Goal: Answer question/provide support

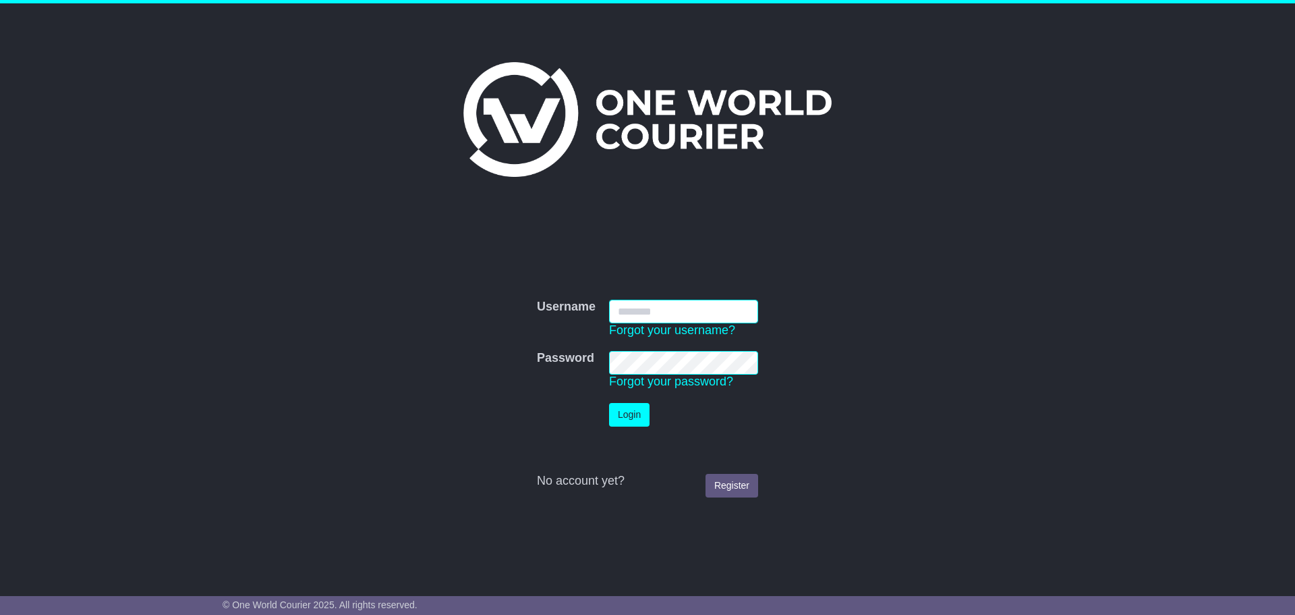
type input "**********"
click at [625, 420] on button "Login" at bounding box center [629, 415] width 40 height 24
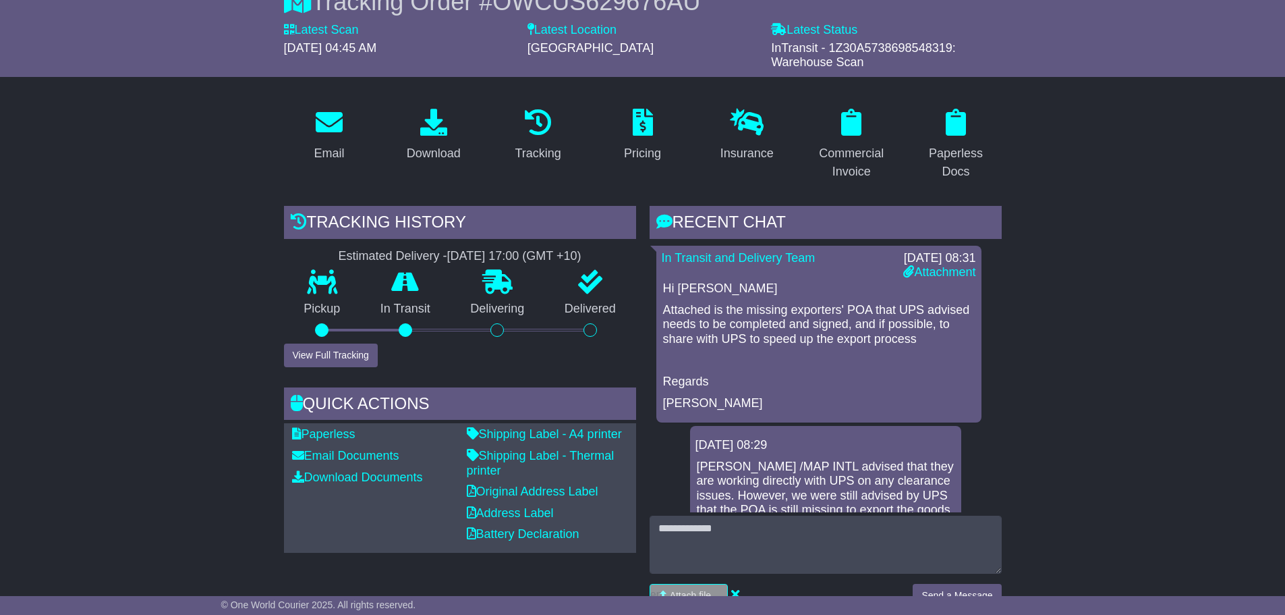
scroll to position [270, 0]
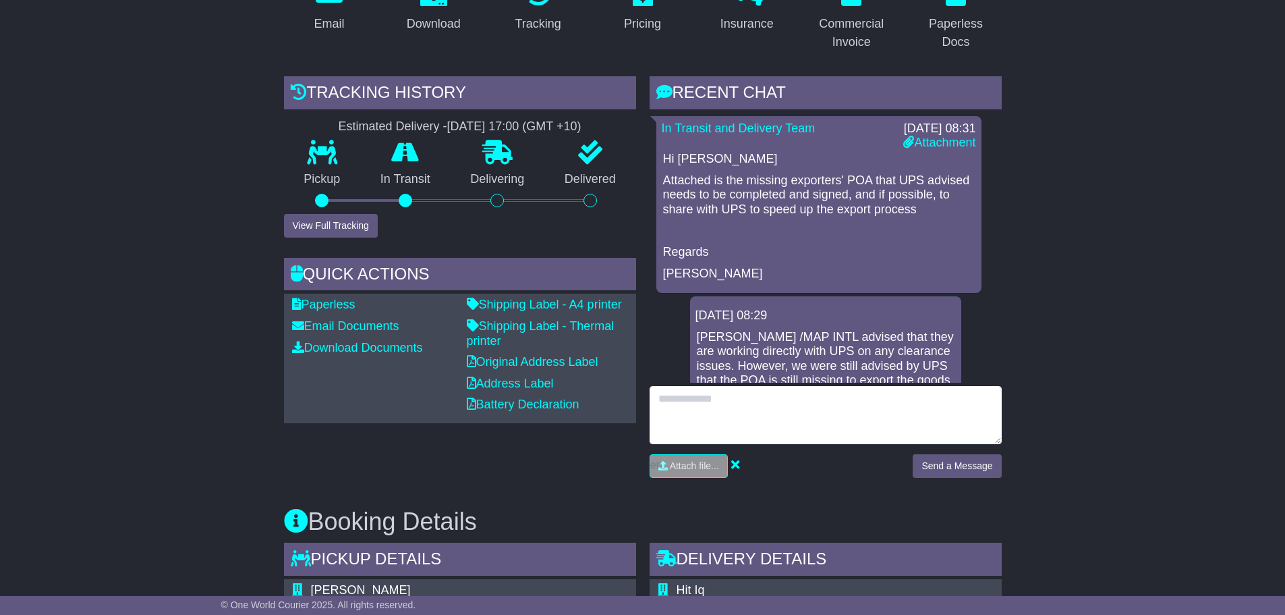
click at [765, 397] on textarea at bounding box center [826, 415] width 352 height 58
click at [951, 399] on textarea "**********" at bounding box center [826, 415] width 352 height 58
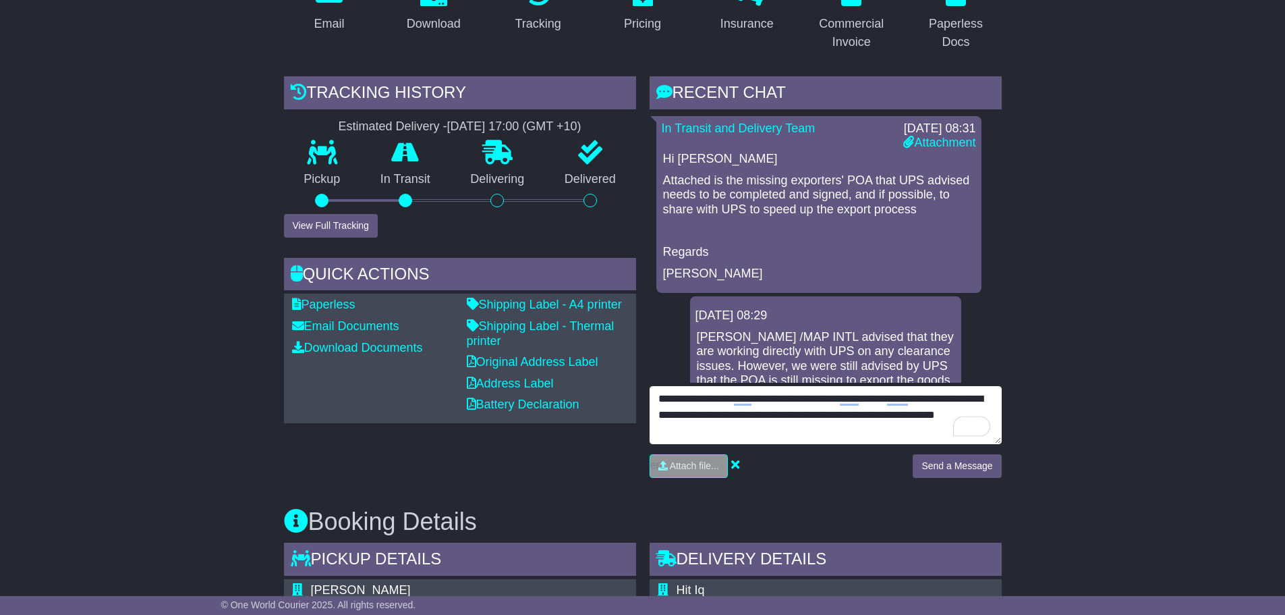
type textarea "**********"
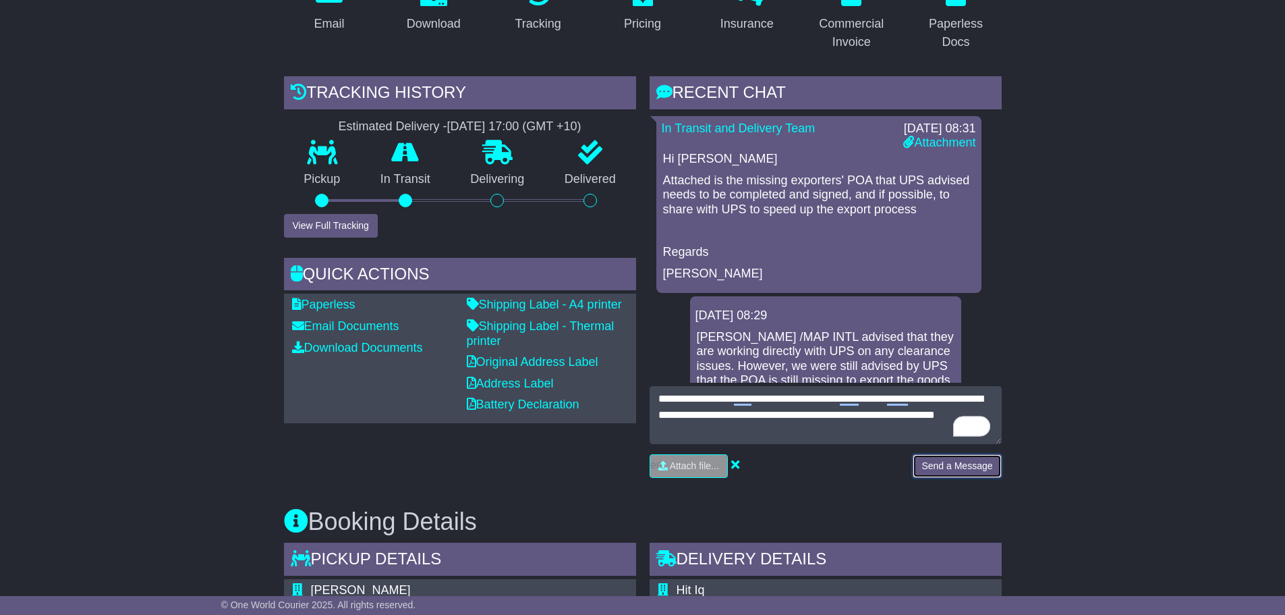
click at [962, 468] on button "Send a Message" at bounding box center [957, 466] width 88 height 24
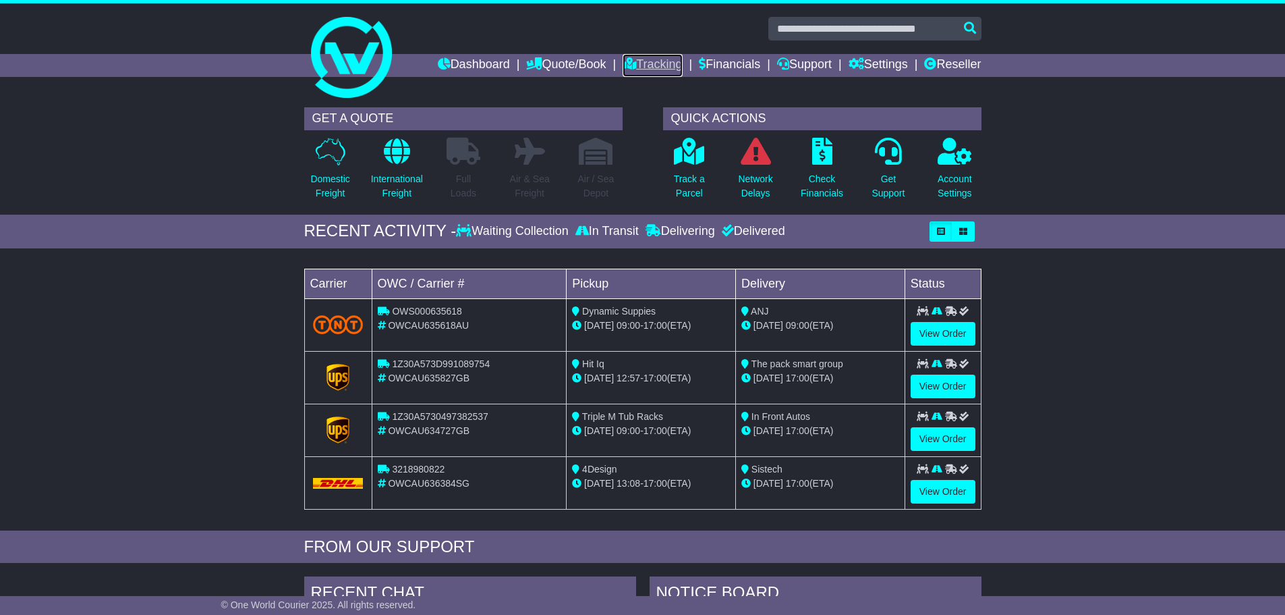
click at [638, 66] on link "Tracking" at bounding box center [652, 65] width 59 height 23
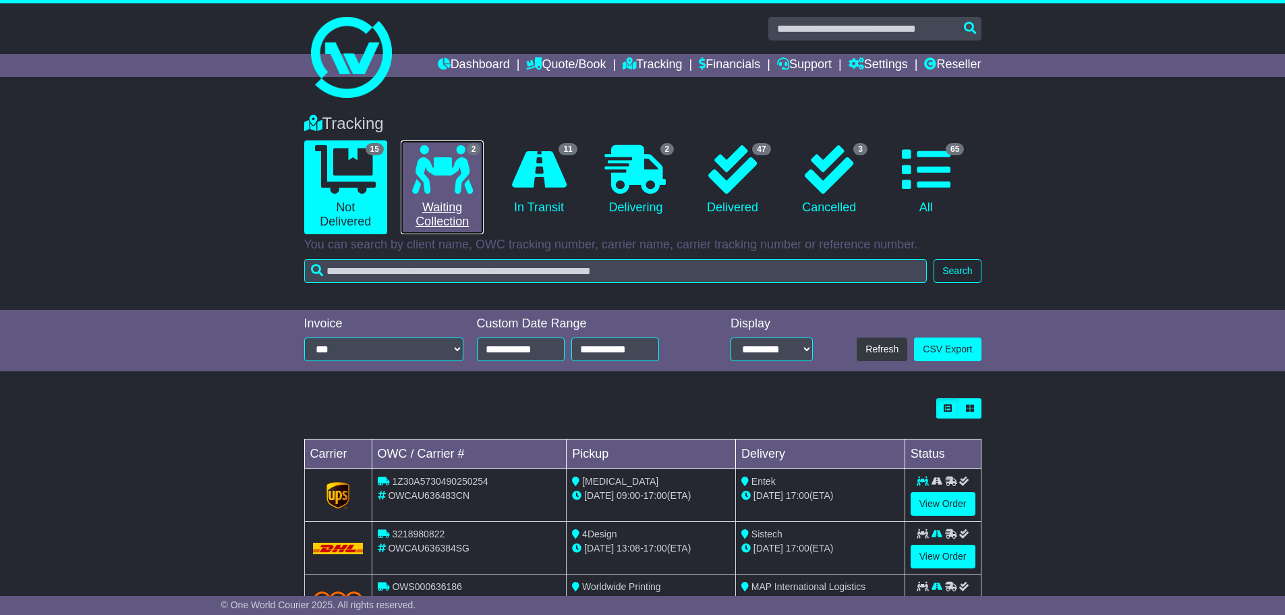
click at [420, 202] on link "2 Waiting Collection" at bounding box center [442, 187] width 83 height 94
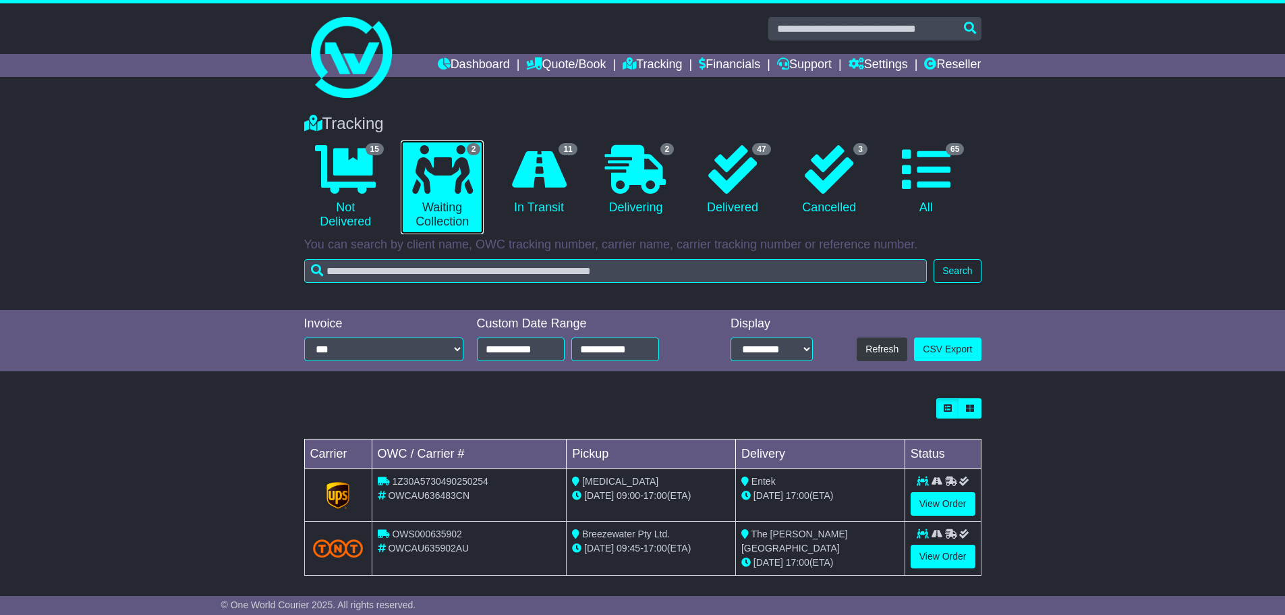
scroll to position [7, 0]
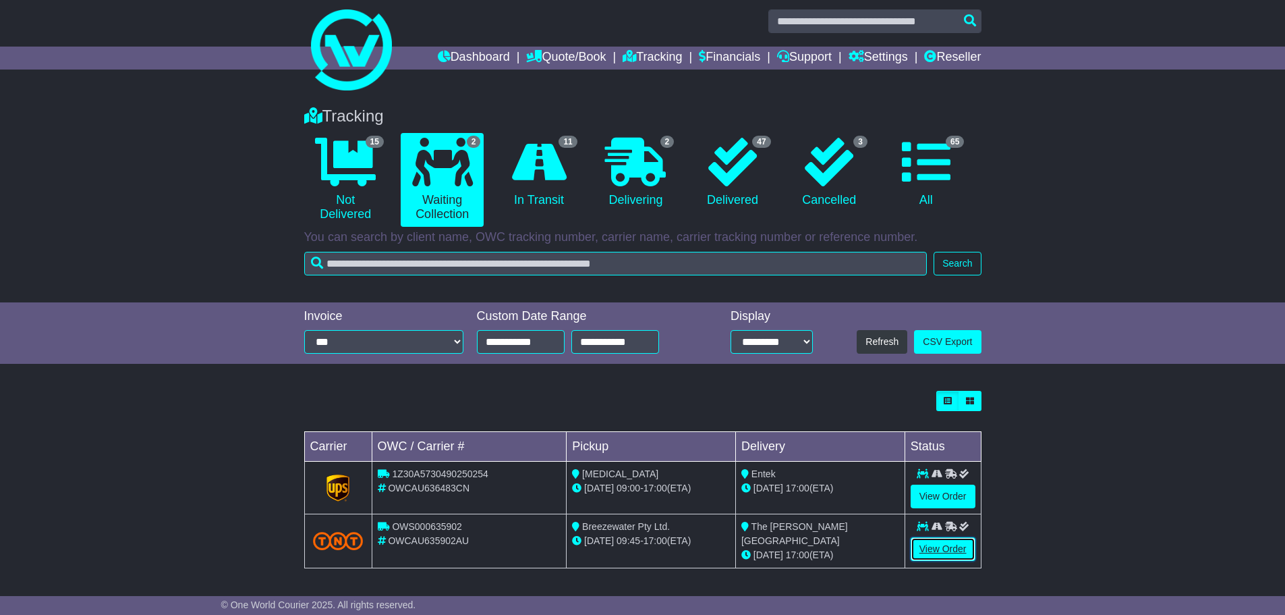
click at [931, 546] on link "View Order" at bounding box center [943, 549] width 65 height 24
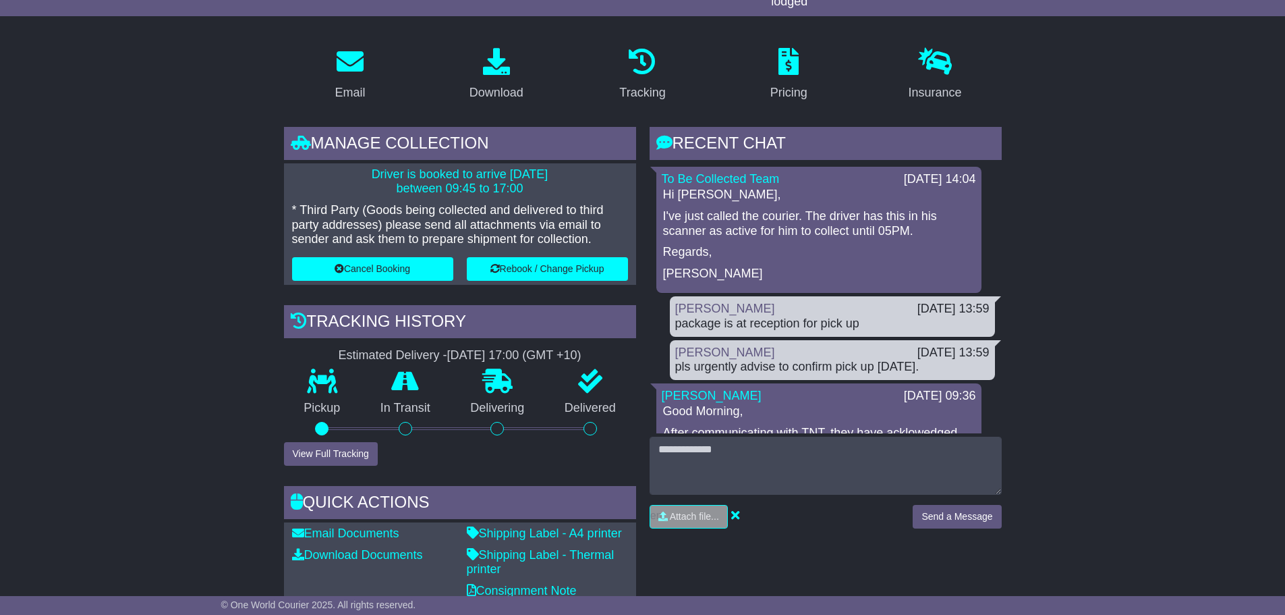
scroll to position [202, 0]
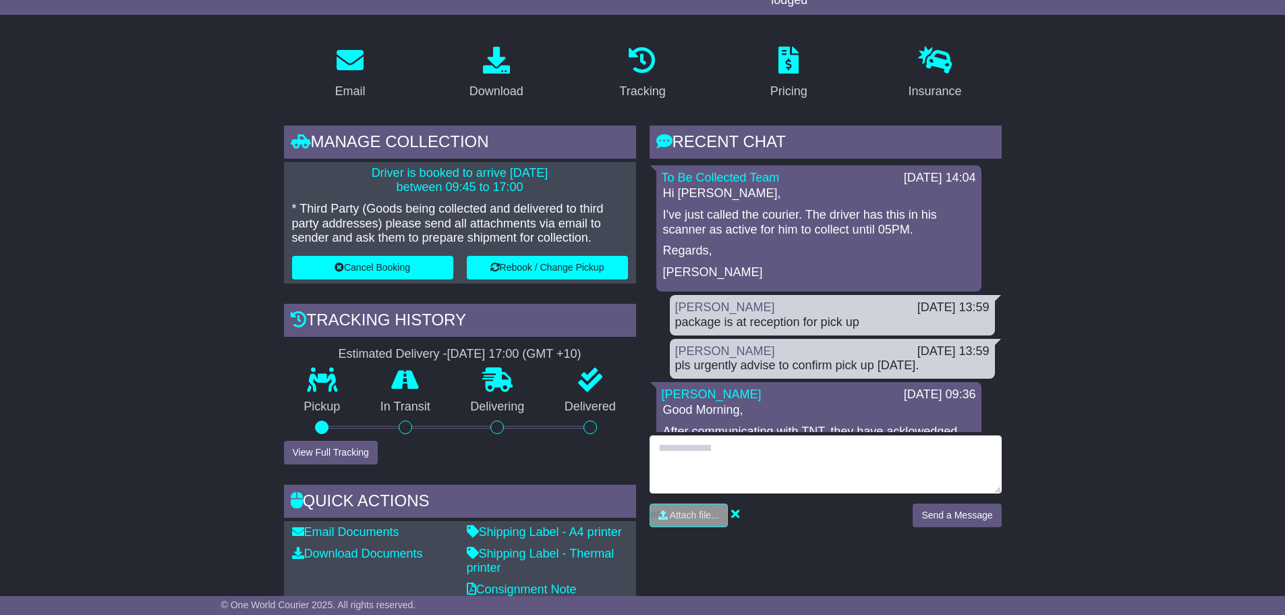
click at [758, 452] on textarea at bounding box center [826, 464] width 352 height 58
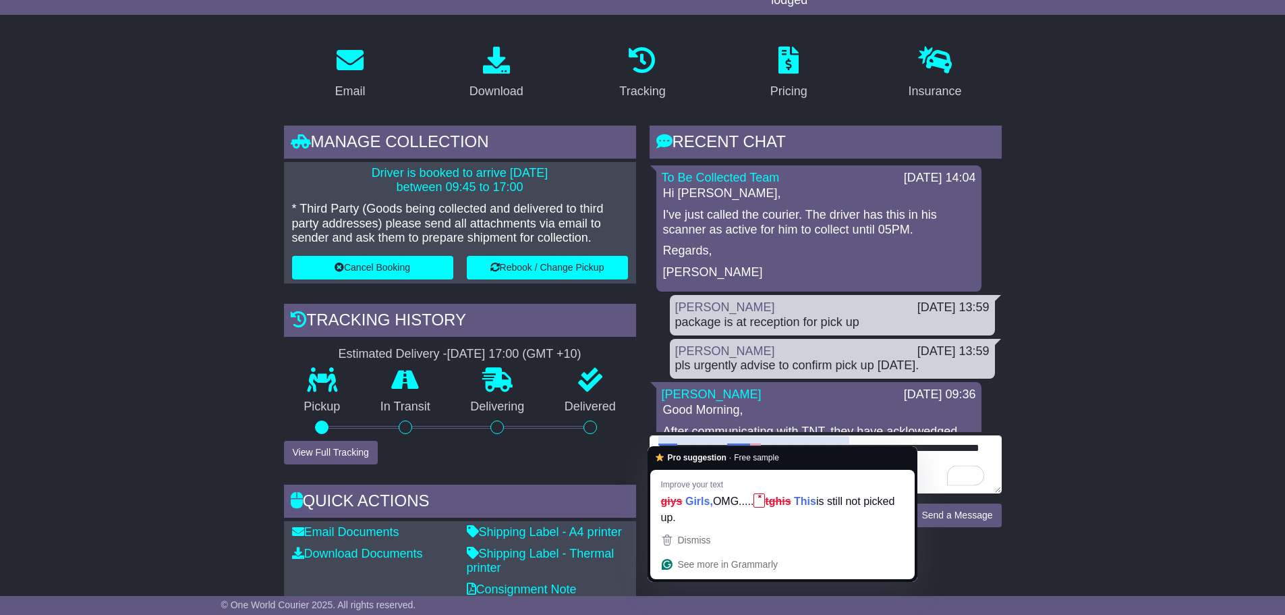
click at [667, 440] on textarea "**********" at bounding box center [826, 464] width 352 height 58
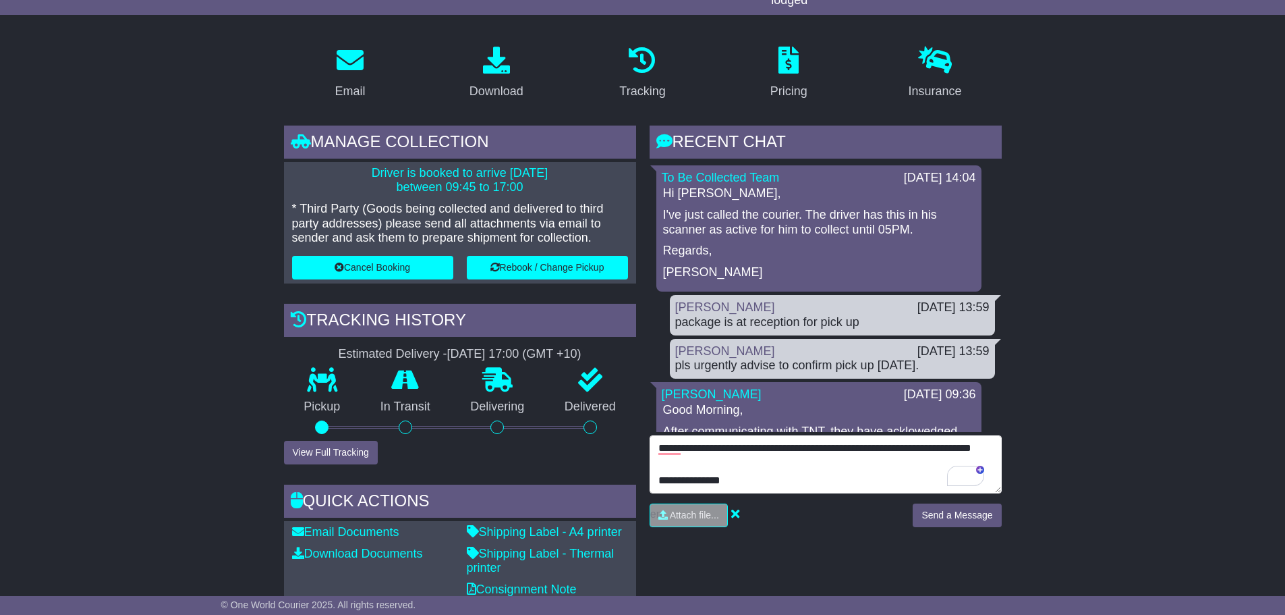
scroll to position [16, 0]
type textarea "**********"
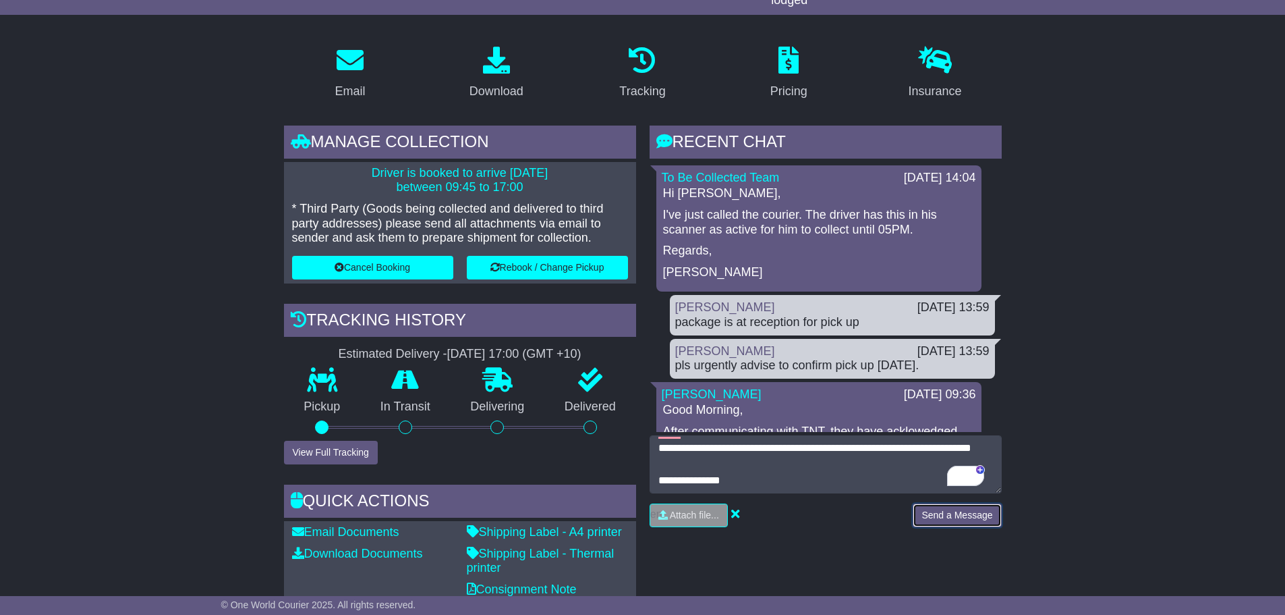
click at [959, 513] on button "Send a Message" at bounding box center [957, 515] width 88 height 24
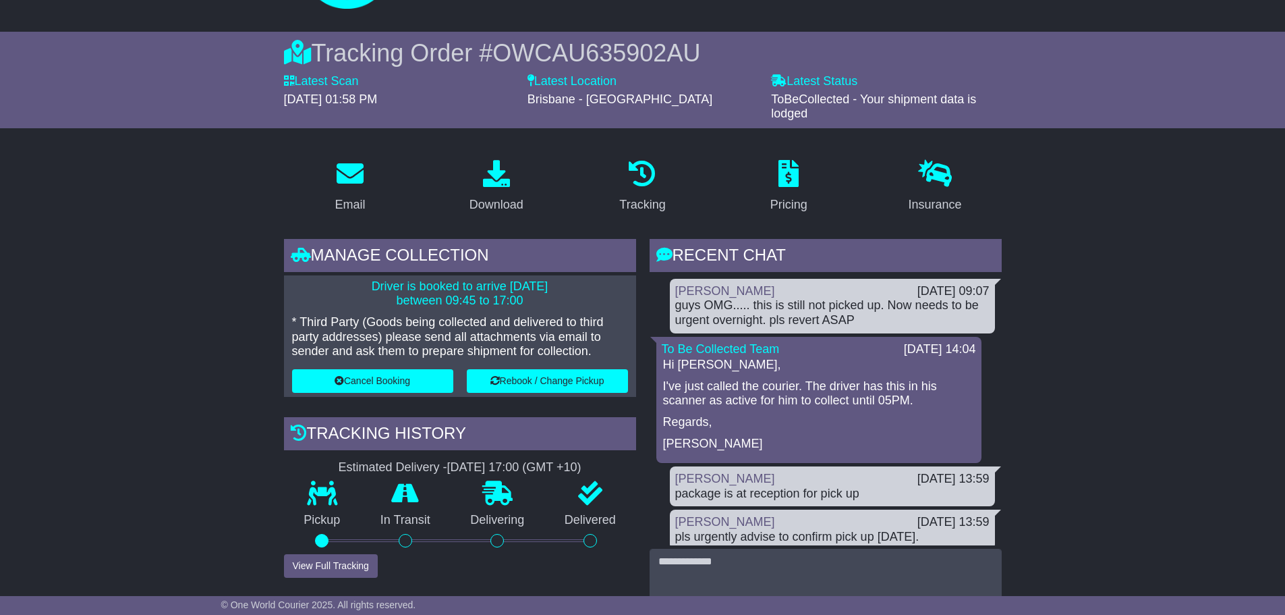
scroll to position [0, 0]
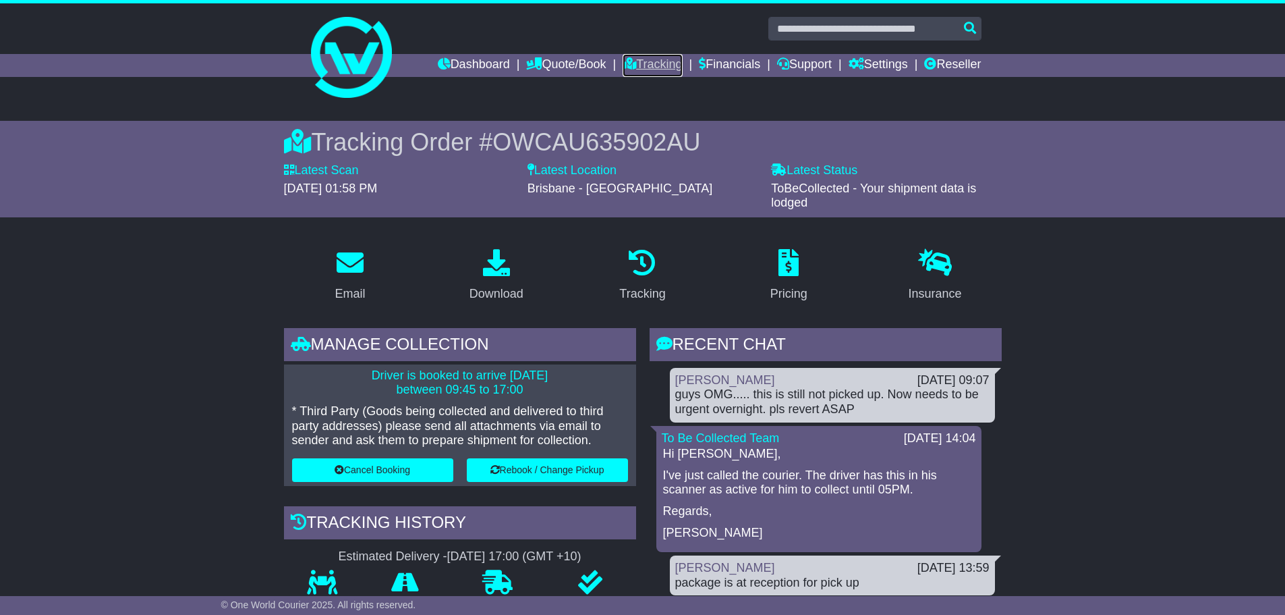
click at [636, 59] on link "Tracking" at bounding box center [652, 65] width 59 height 23
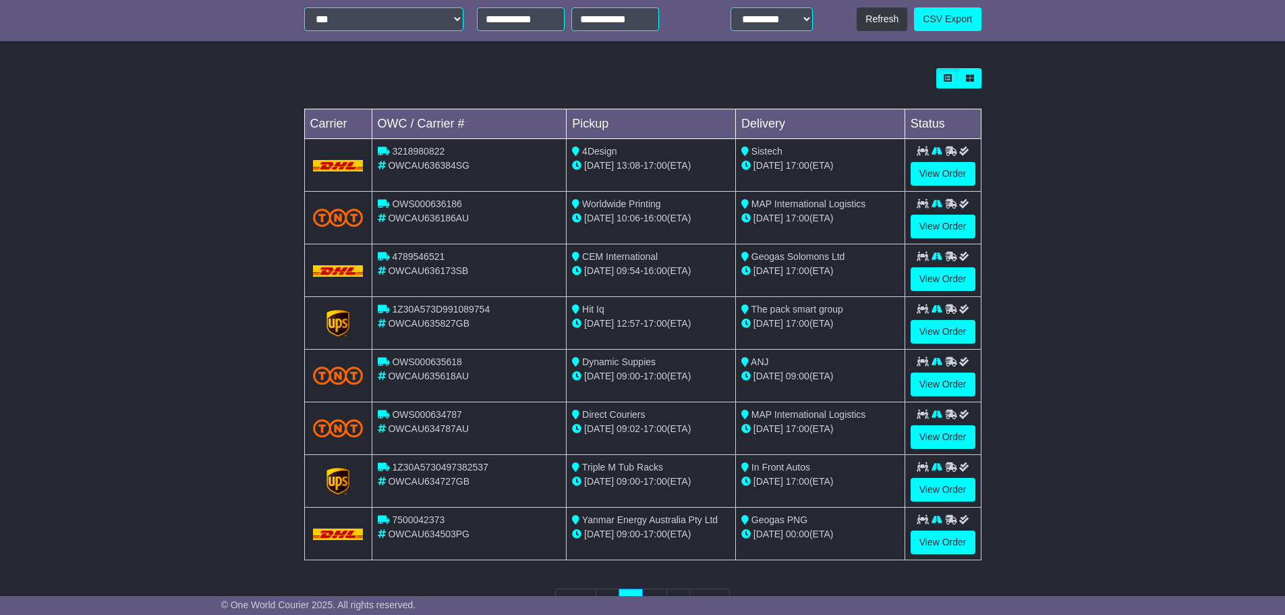
scroll to position [337, 0]
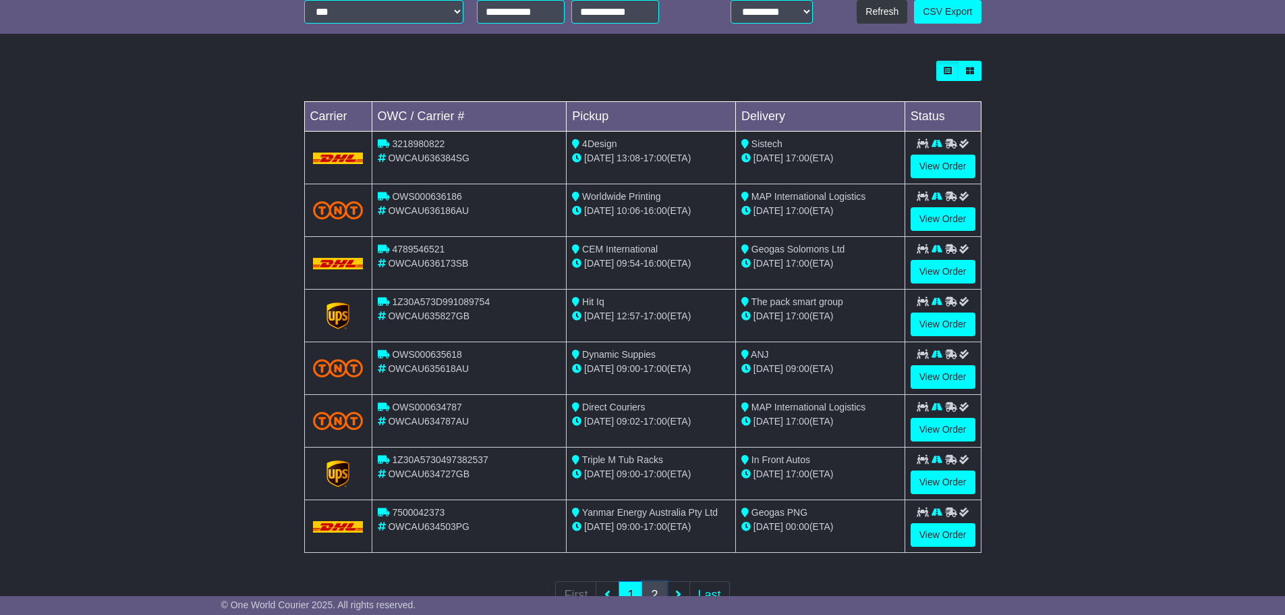
click at [654, 590] on link "2" at bounding box center [654, 595] width 24 height 28
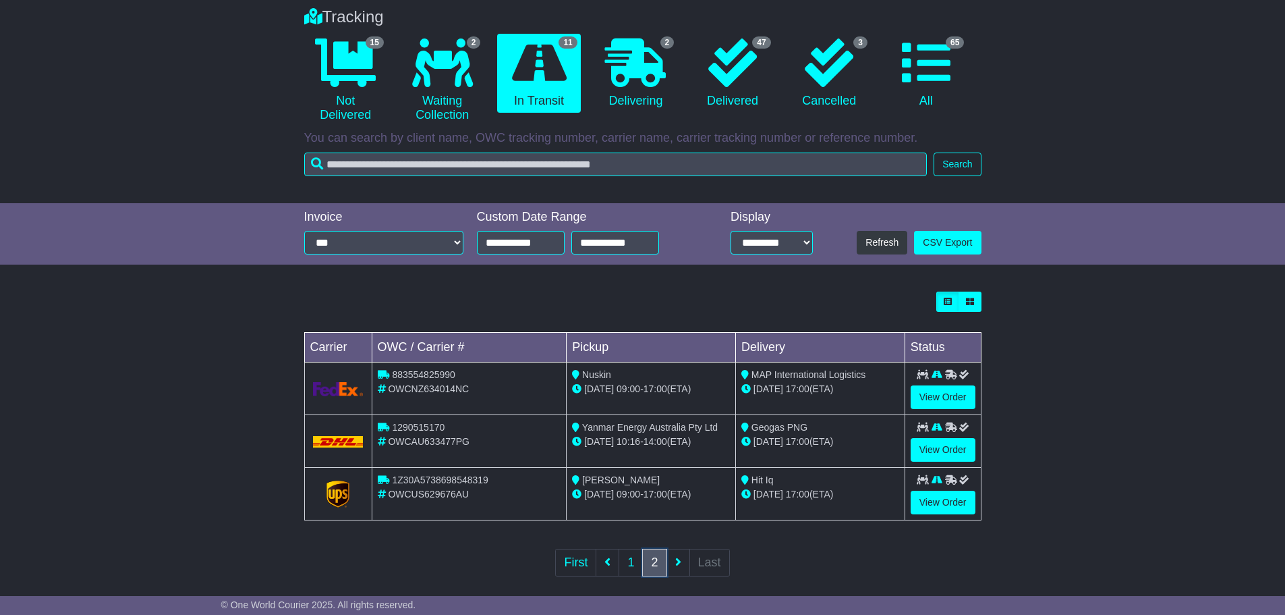
scroll to position [120, 0]
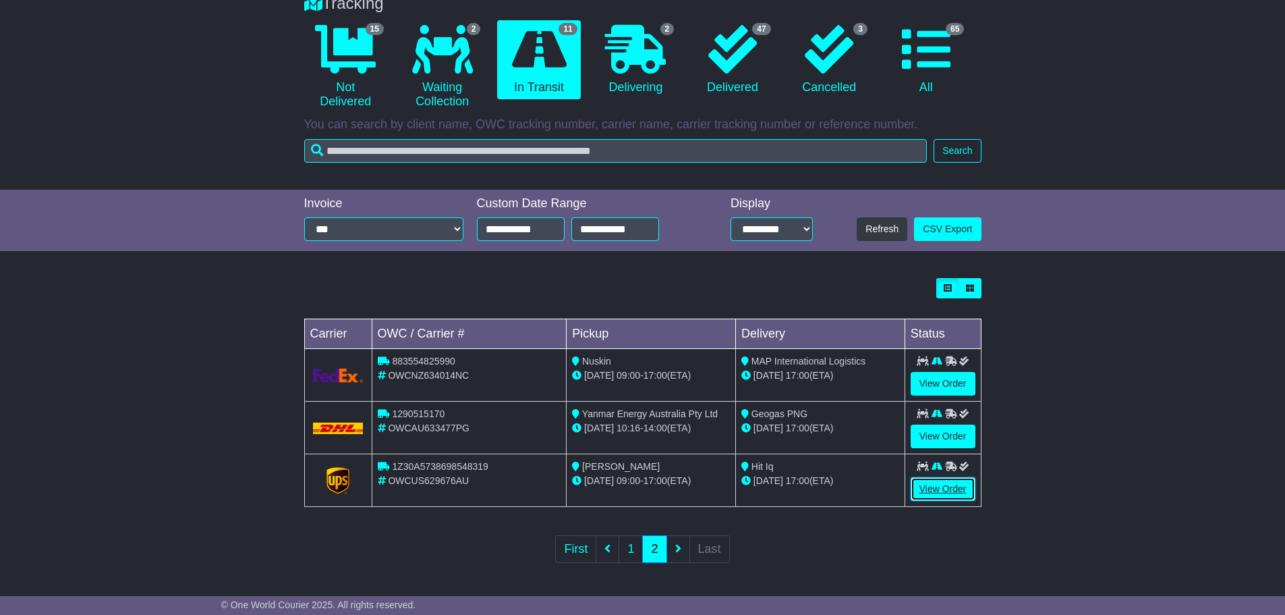
click at [946, 484] on link "View Order" at bounding box center [943, 489] width 65 height 24
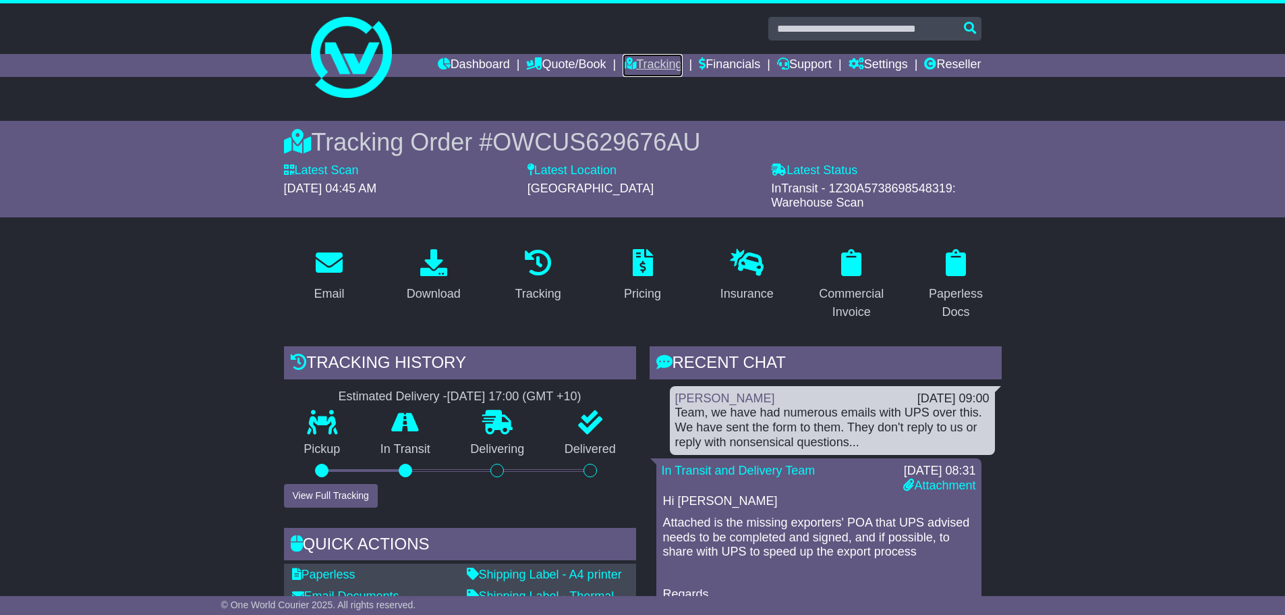
click at [641, 65] on link "Tracking" at bounding box center [652, 65] width 59 height 23
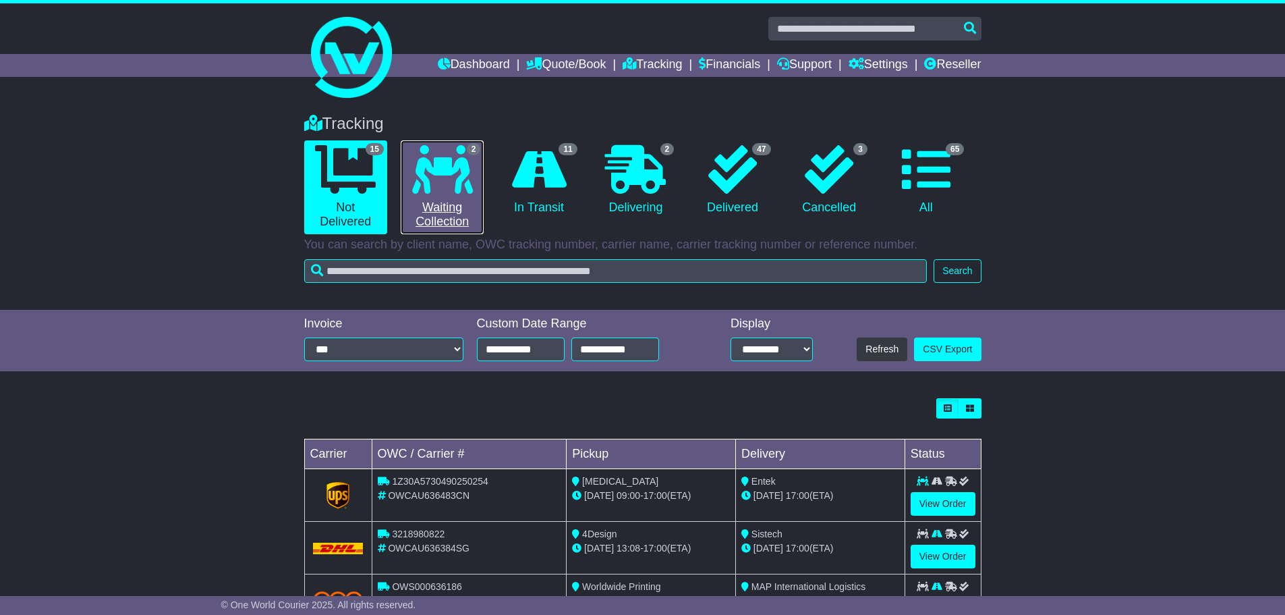
click at [436, 183] on icon at bounding box center [442, 169] width 61 height 49
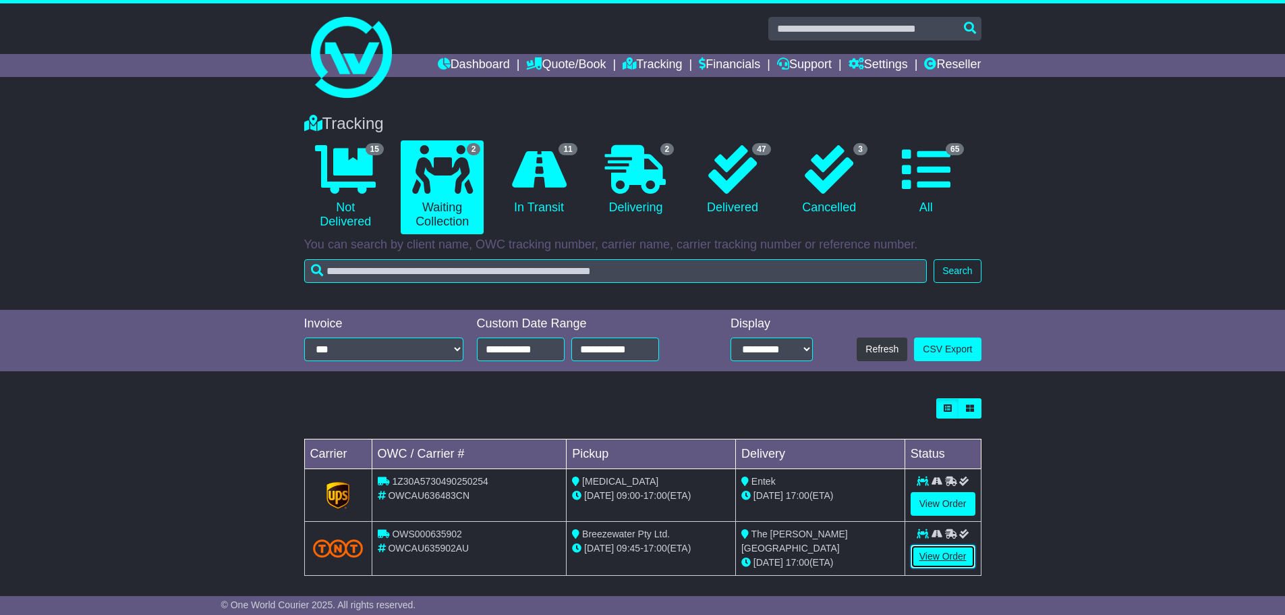
click at [941, 558] on link "View Order" at bounding box center [943, 556] width 65 height 24
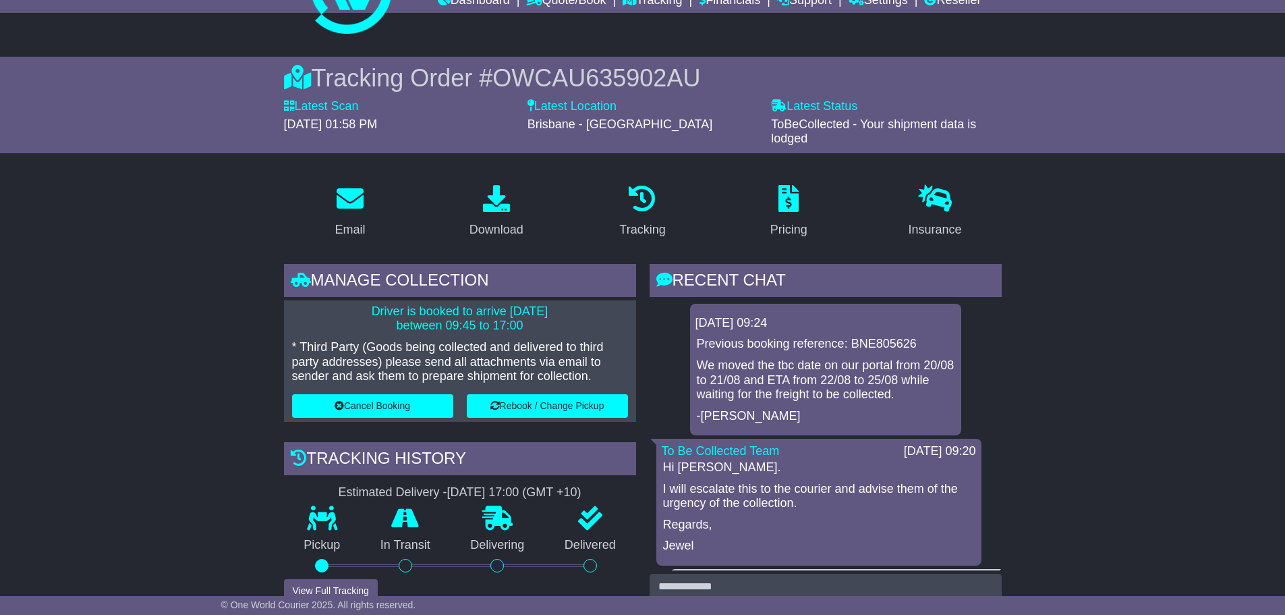
scroll to position [202, 0]
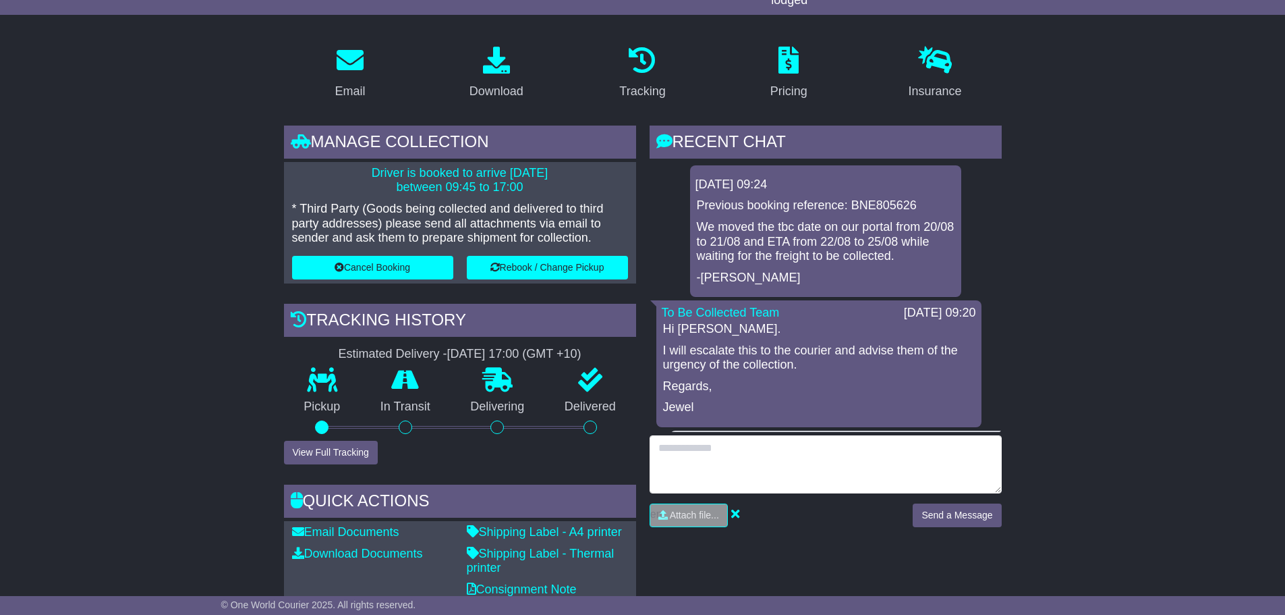
click at [725, 461] on textarea at bounding box center [826, 464] width 352 height 58
type textarea "**********"
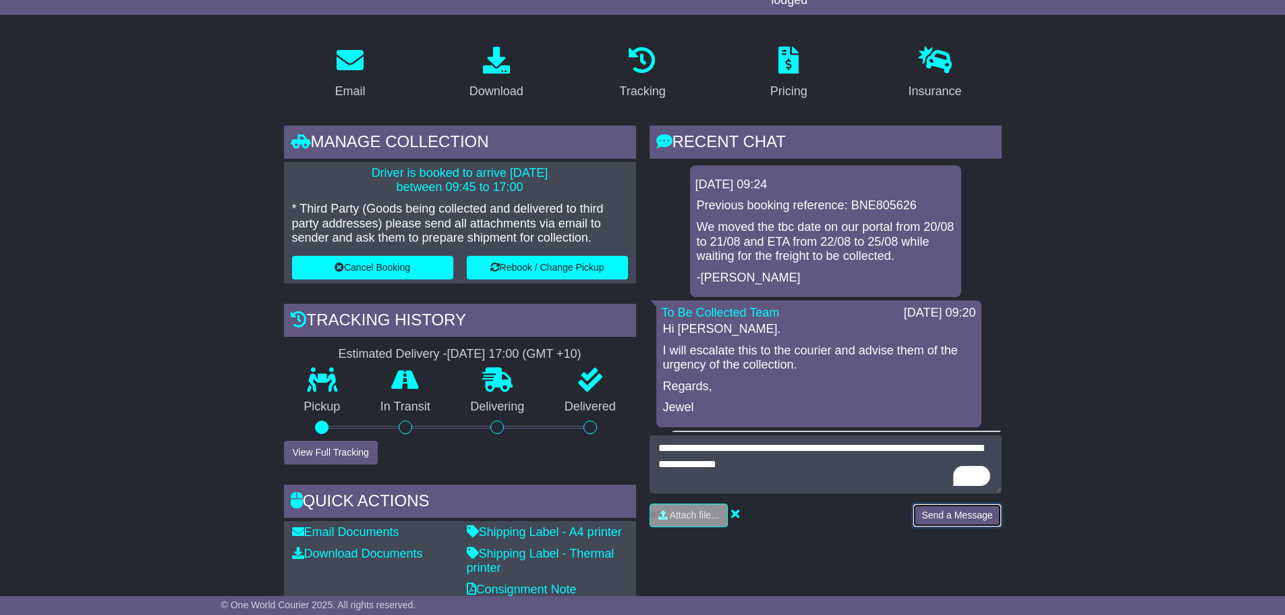
click at [957, 512] on button "Send a Message" at bounding box center [957, 515] width 88 height 24
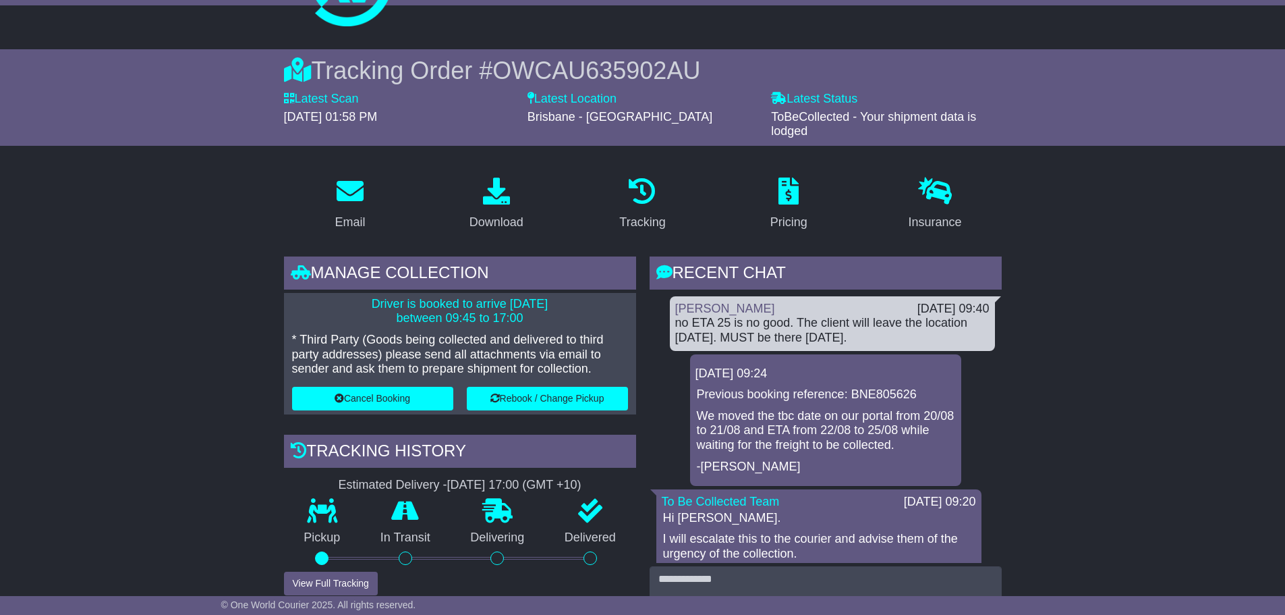
scroll to position [0, 0]
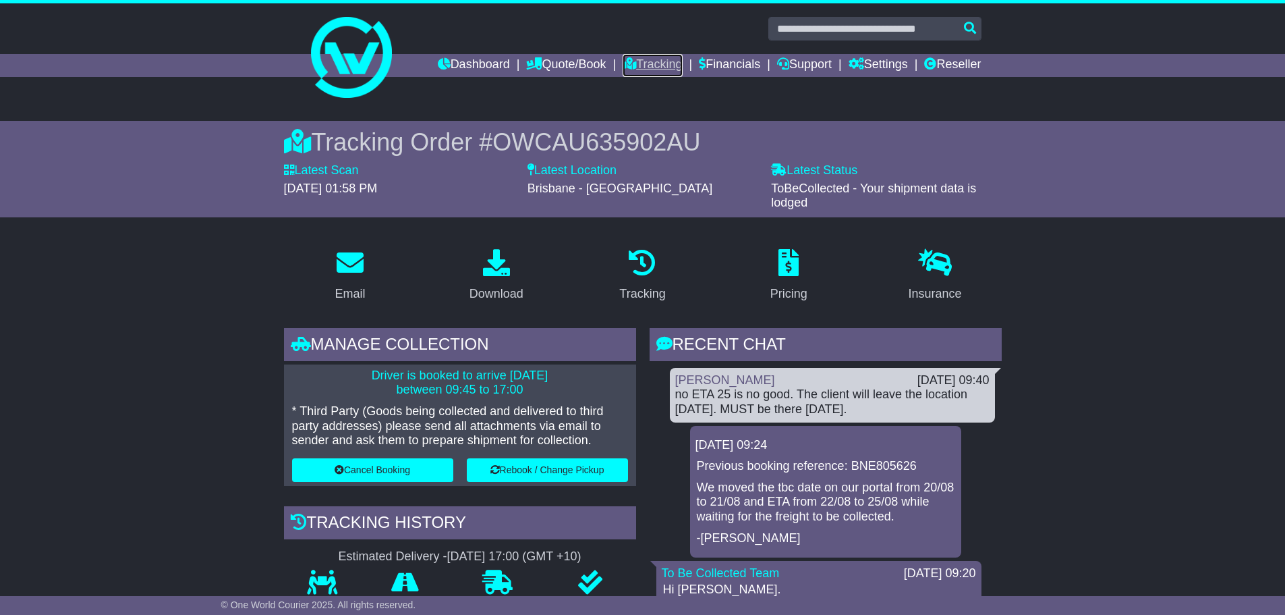
click at [644, 63] on link "Tracking" at bounding box center [652, 65] width 59 height 23
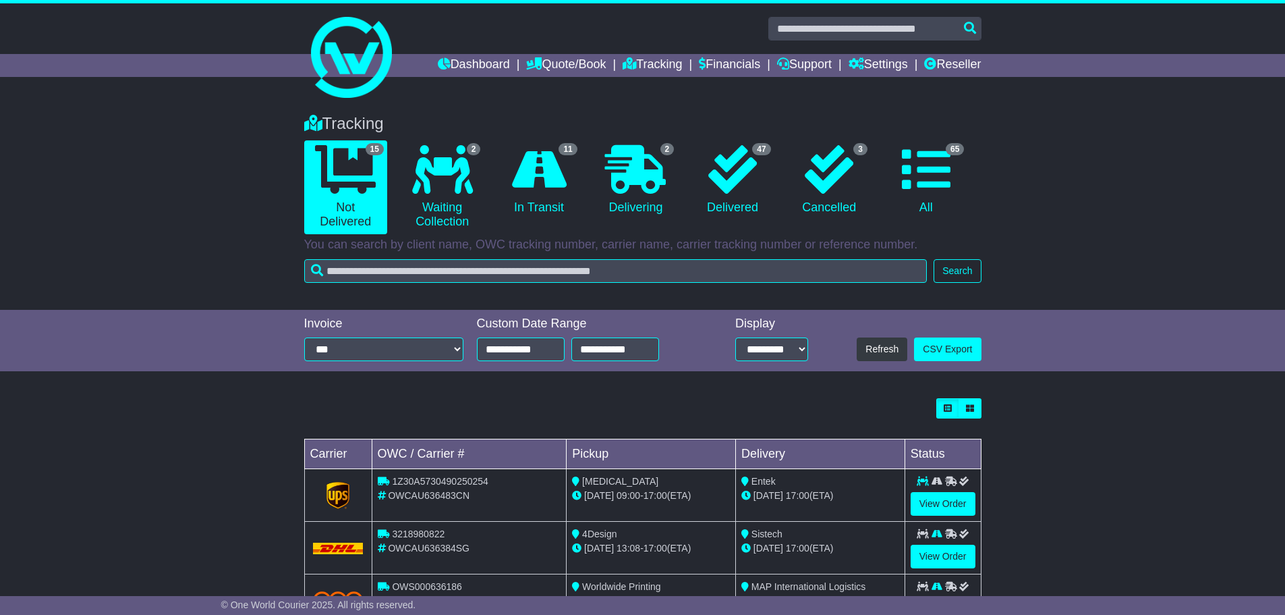
click at [447, 195] on link "2 Waiting Collection" at bounding box center [442, 187] width 83 height 94
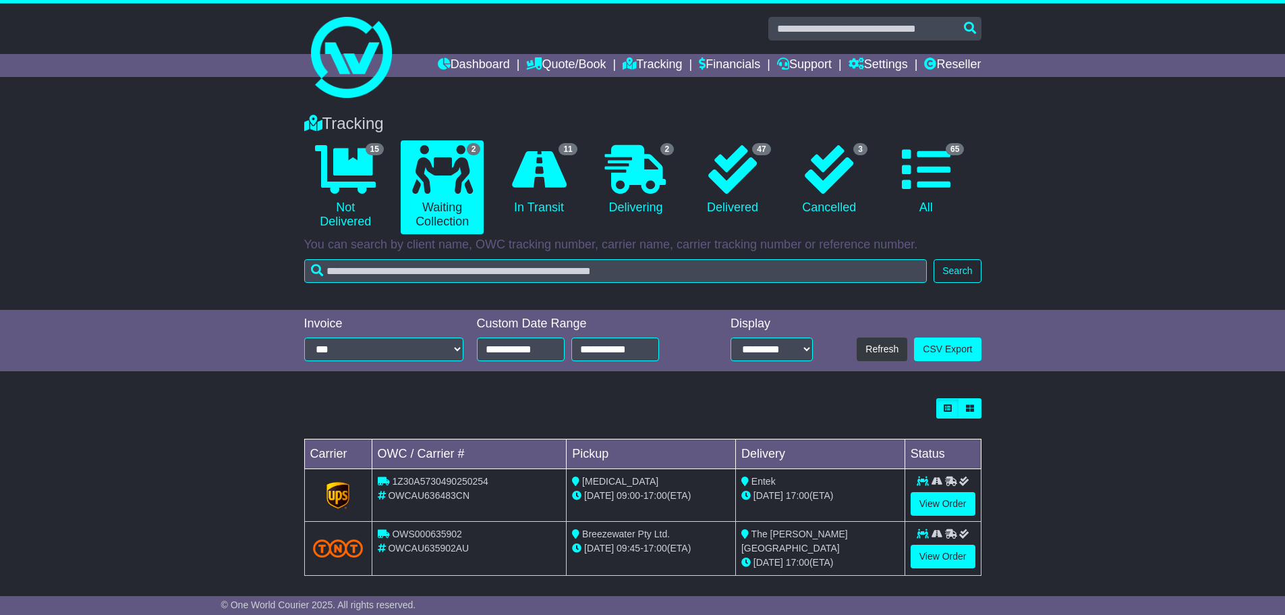
scroll to position [7, 0]
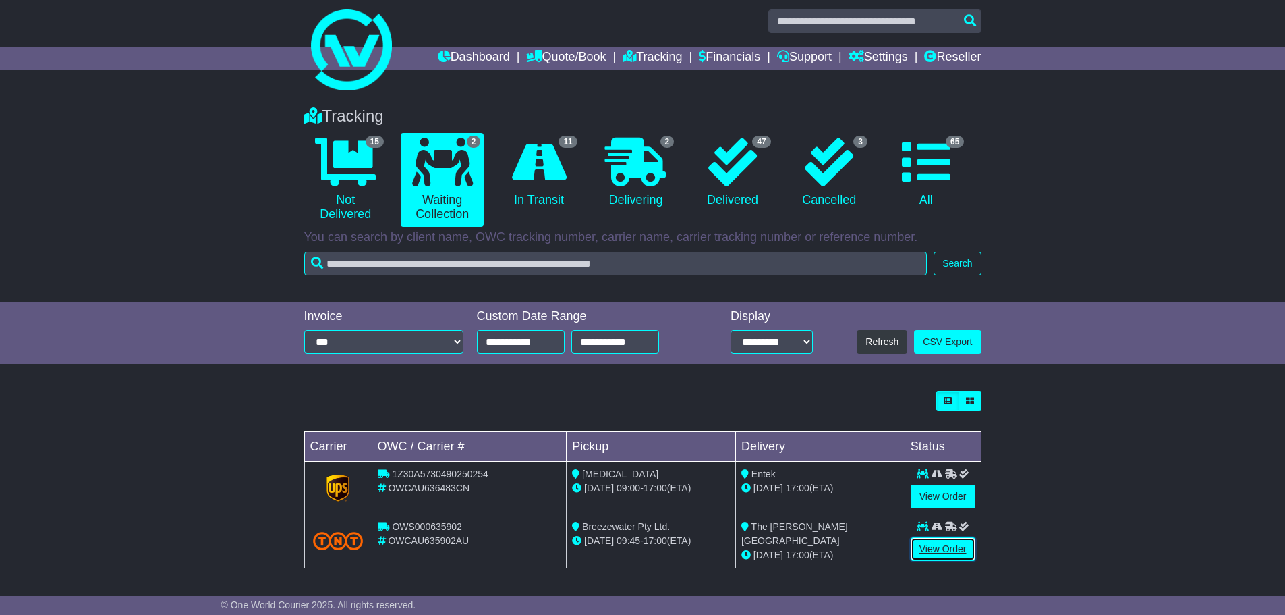
click at [957, 551] on link "View Order" at bounding box center [943, 549] width 65 height 24
